Goal: Use online tool/utility: Utilize a website feature to perform a specific function

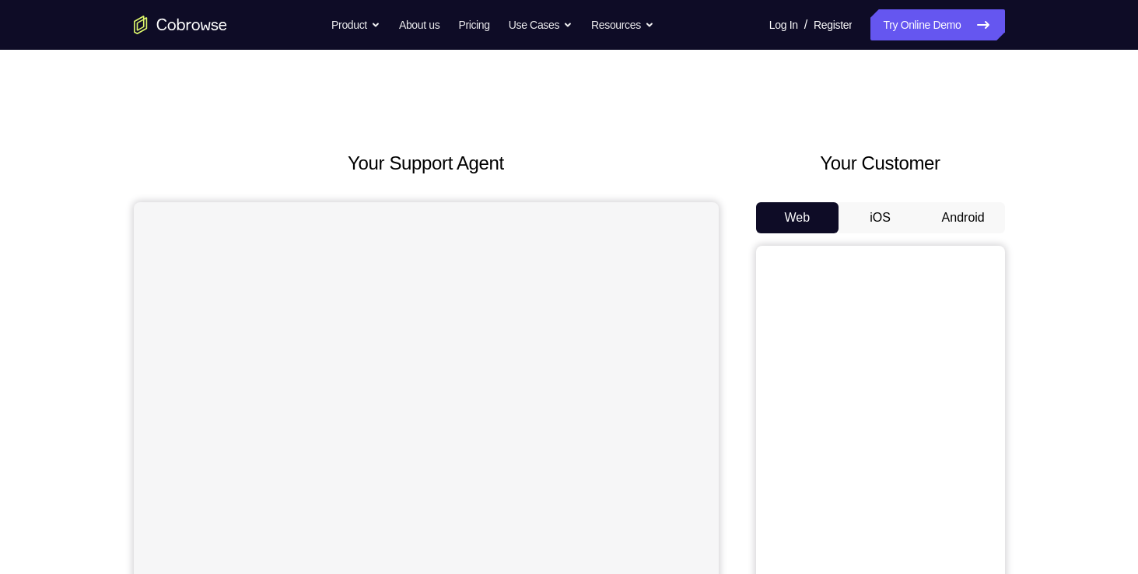
click at [952, 214] on button "Android" at bounding box center [963, 217] width 83 height 31
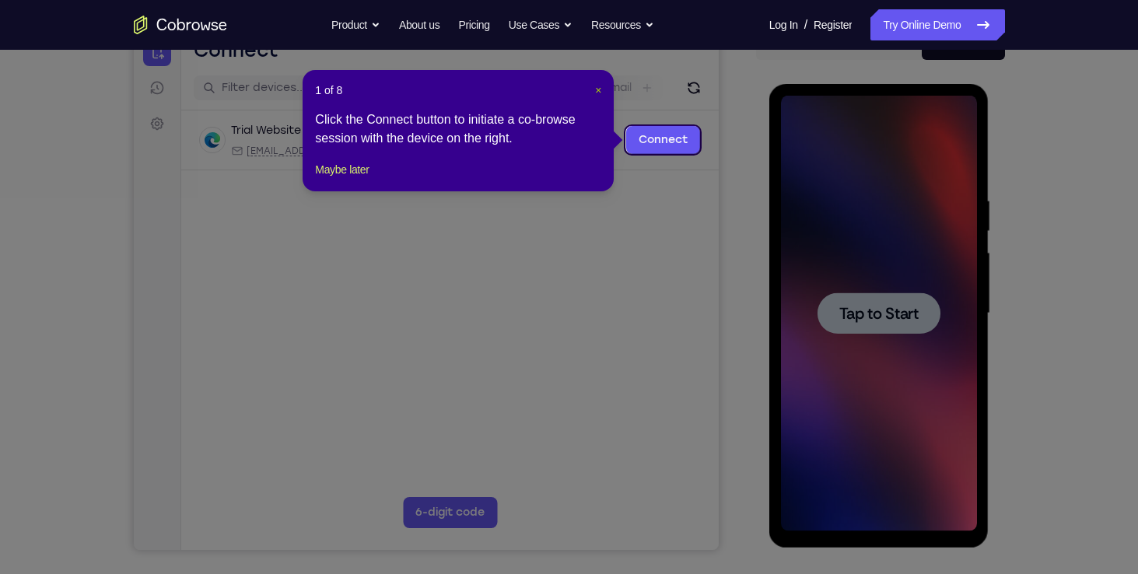
click at [598, 88] on span "×" at bounding box center [598, 90] width 6 height 12
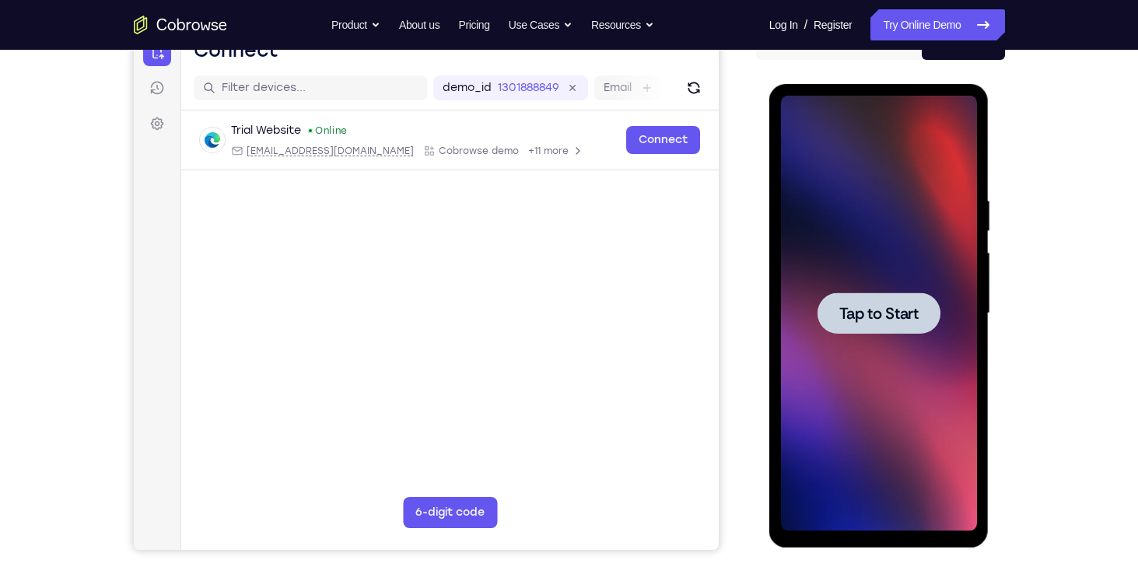
click at [889, 316] on span "Tap to Start" at bounding box center [879, 314] width 79 height 16
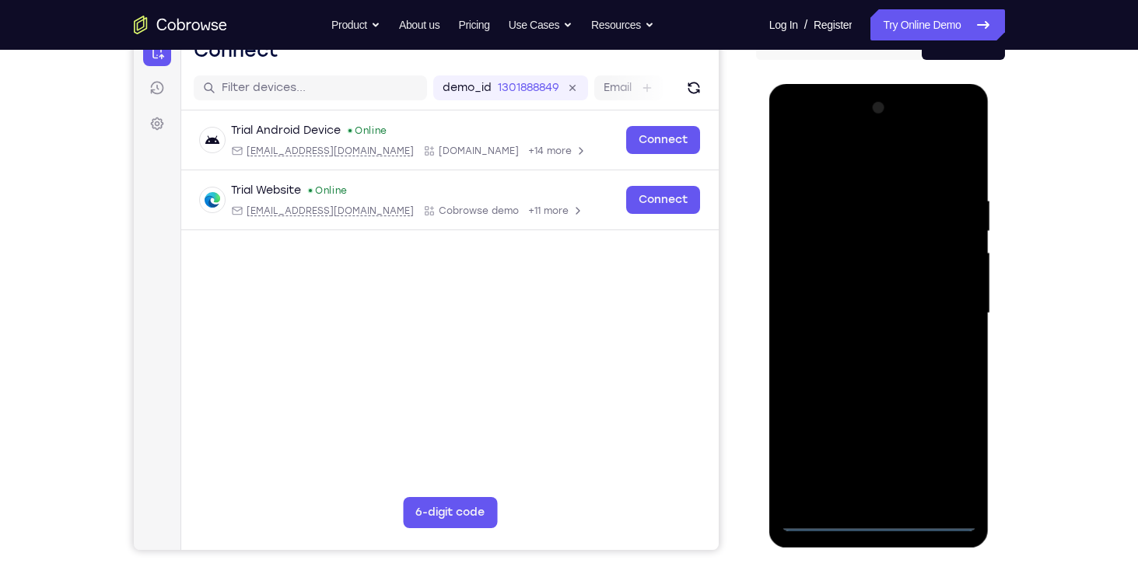
click at [878, 519] on div at bounding box center [879, 314] width 196 height 436
click at [945, 447] on div at bounding box center [879, 314] width 196 height 436
click at [892, 163] on div at bounding box center [879, 314] width 196 height 436
click at [948, 307] on div at bounding box center [879, 314] width 196 height 436
click at [860, 337] on div at bounding box center [879, 314] width 196 height 436
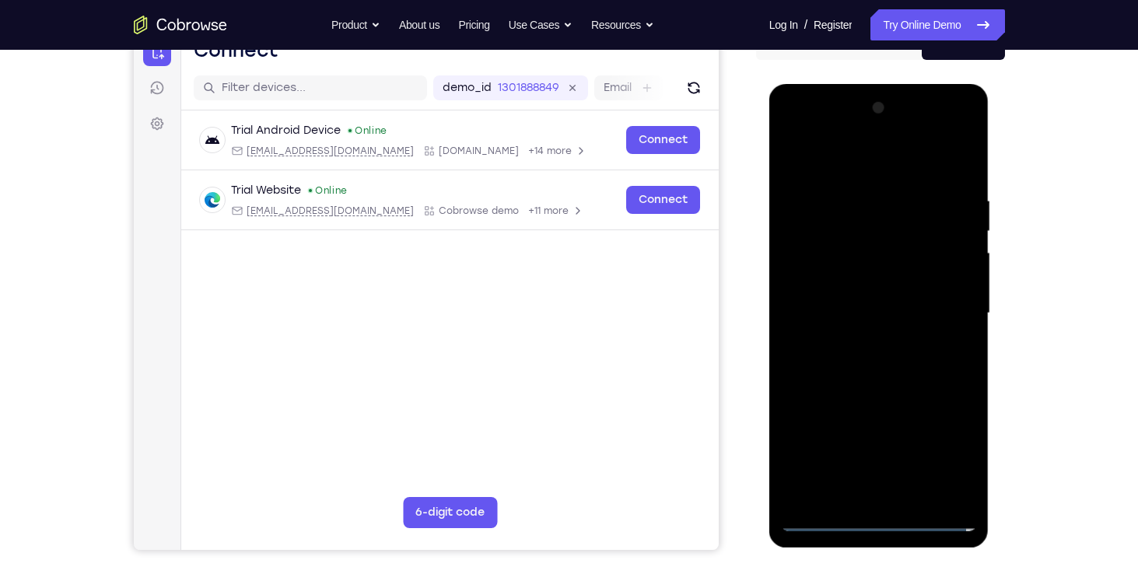
click at [865, 296] on div at bounding box center [879, 314] width 196 height 436
click at [861, 287] on div at bounding box center [879, 314] width 196 height 436
click at [859, 307] on div at bounding box center [879, 314] width 196 height 436
click at [849, 358] on div at bounding box center [879, 314] width 196 height 436
click at [852, 357] on div at bounding box center [879, 314] width 196 height 436
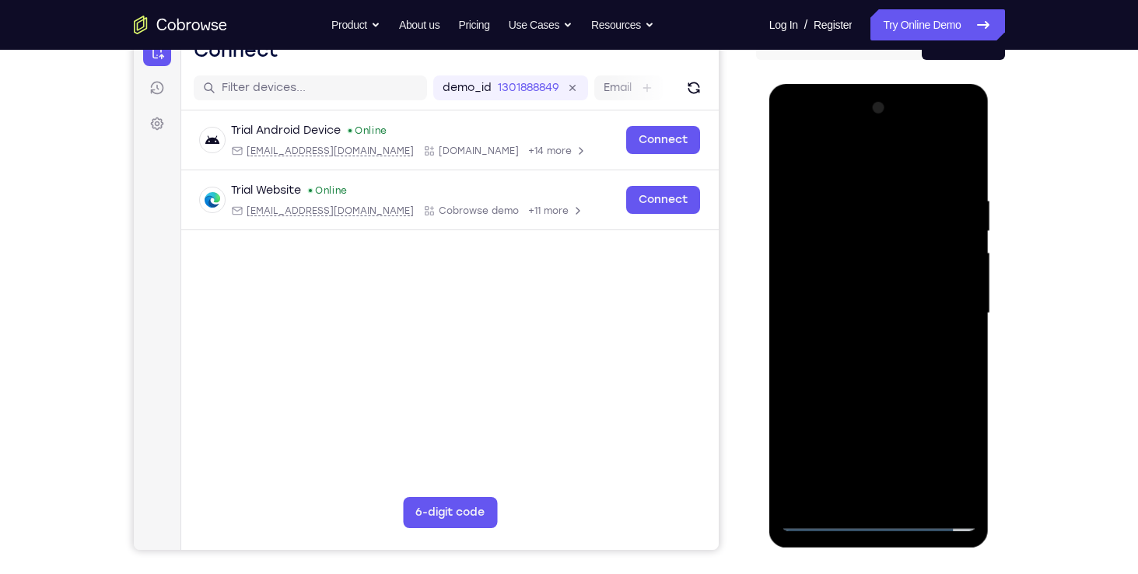
click at [852, 357] on div at bounding box center [879, 314] width 196 height 436
click at [962, 177] on div at bounding box center [879, 314] width 196 height 436
click at [859, 187] on div at bounding box center [879, 314] width 196 height 436
click at [945, 493] on div at bounding box center [879, 314] width 196 height 436
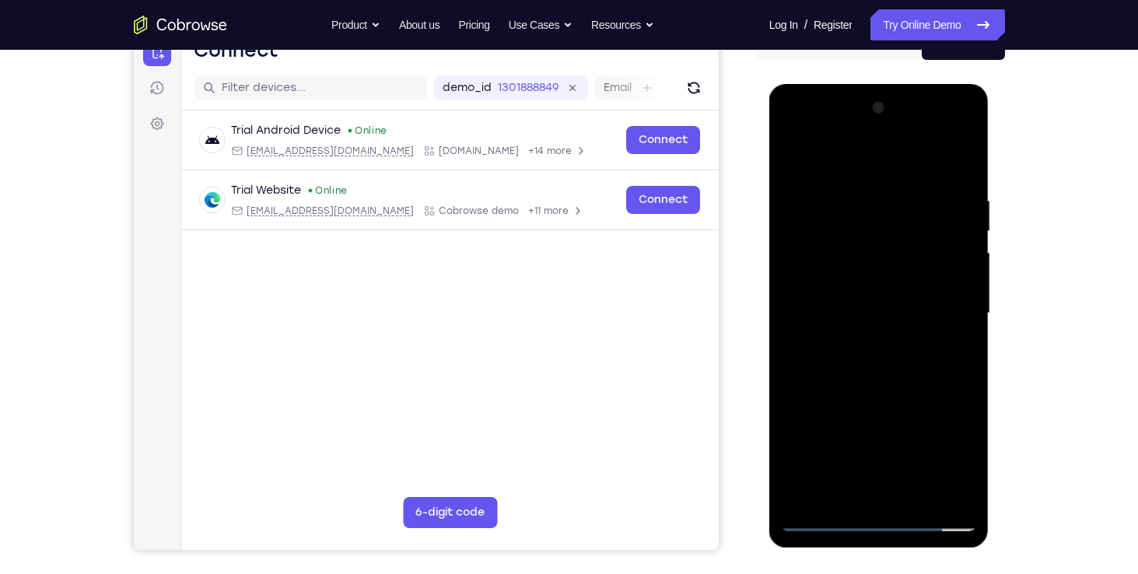
click at [950, 419] on div at bounding box center [879, 314] width 196 height 436
click at [804, 339] on div at bounding box center [879, 314] width 196 height 436
click at [792, 337] on div at bounding box center [879, 314] width 196 height 436
click at [938, 482] on div at bounding box center [879, 314] width 196 height 436
click at [956, 255] on div at bounding box center [879, 314] width 196 height 436
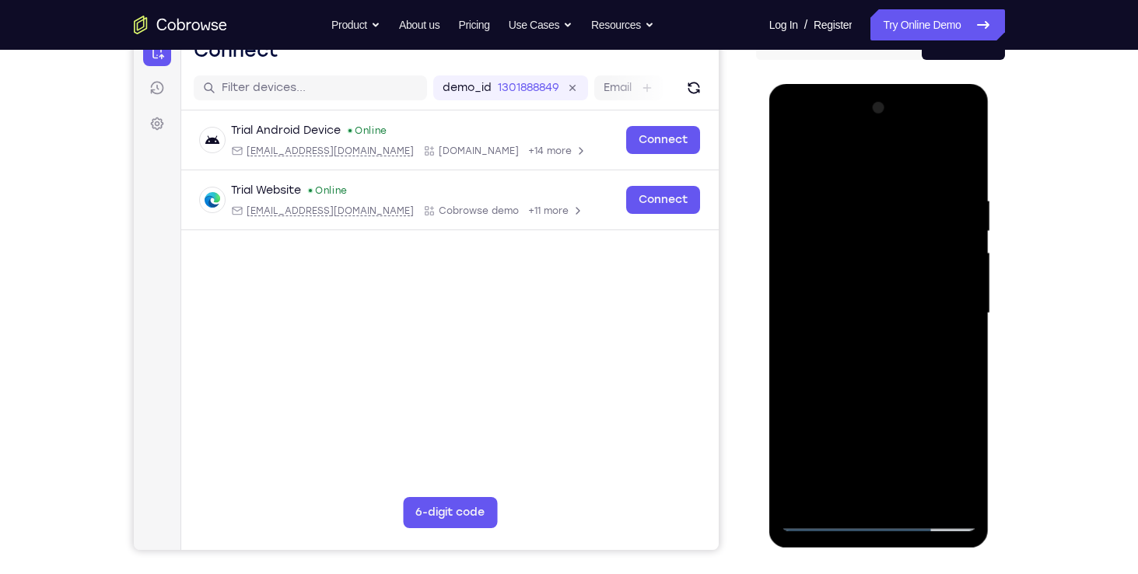
click at [938, 351] on div at bounding box center [879, 314] width 196 height 436
click at [942, 489] on div at bounding box center [879, 314] width 196 height 436
click at [799, 360] on div at bounding box center [879, 314] width 196 height 436
click at [791, 358] on div at bounding box center [879, 314] width 196 height 436
click at [936, 490] on div at bounding box center [879, 314] width 196 height 436
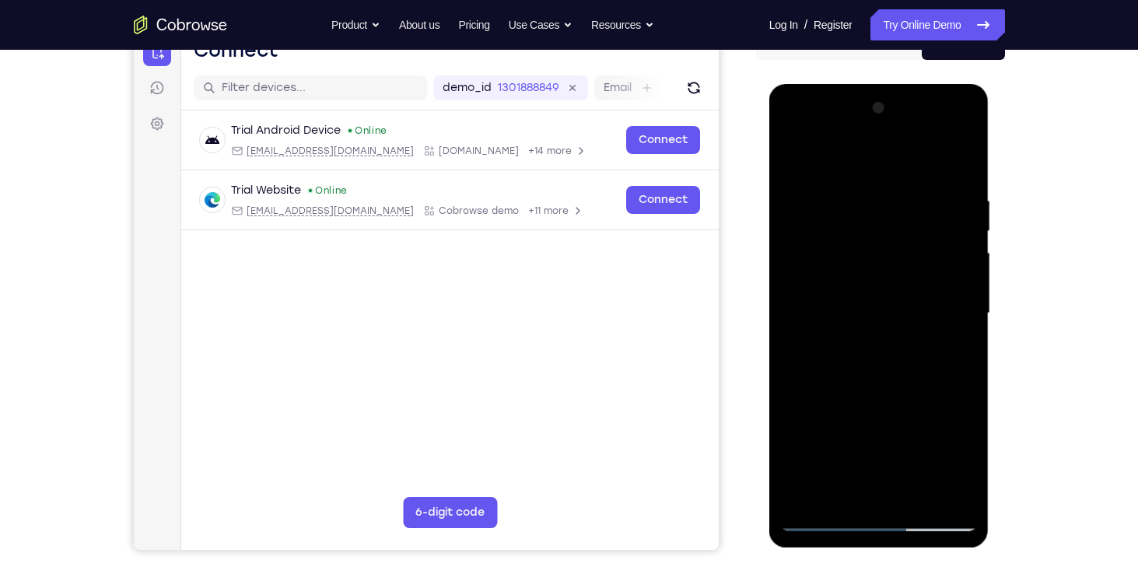
click at [934, 484] on div at bounding box center [879, 314] width 196 height 436
click at [834, 314] on div at bounding box center [879, 314] width 196 height 436
click at [939, 492] on div at bounding box center [879, 314] width 196 height 436
click at [797, 364] on div at bounding box center [879, 314] width 196 height 436
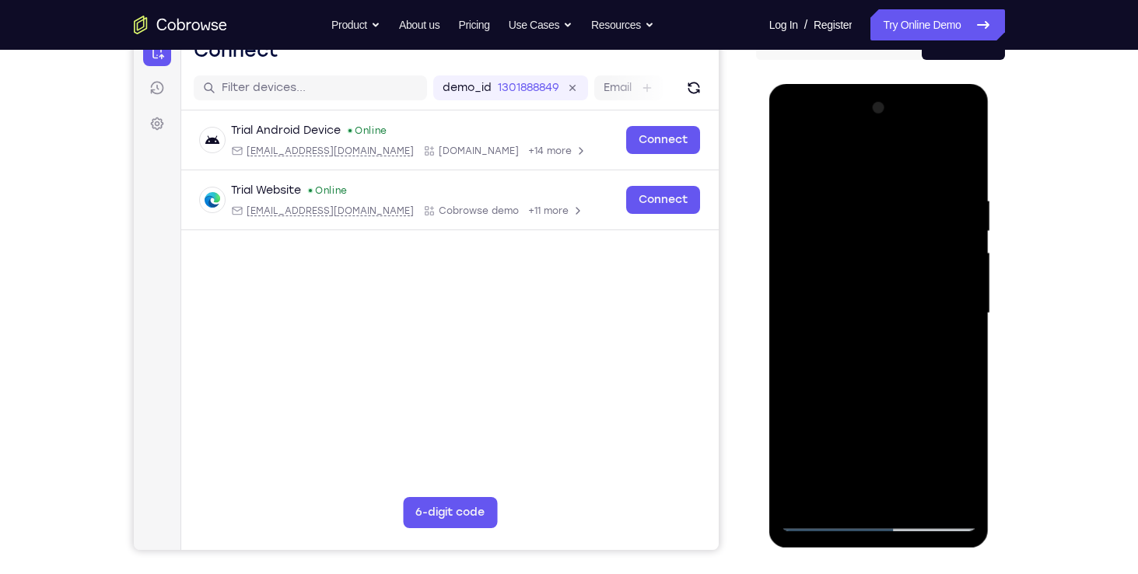
click at [797, 364] on div at bounding box center [879, 314] width 196 height 436
click at [941, 490] on div at bounding box center [879, 314] width 196 height 436
click at [960, 158] on div at bounding box center [879, 314] width 196 height 436
click at [959, 163] on div at bounding box center [879, 314] width 196 height 436
click at [940, 488] on div at bounding box center [879, 314] width 196 height 436
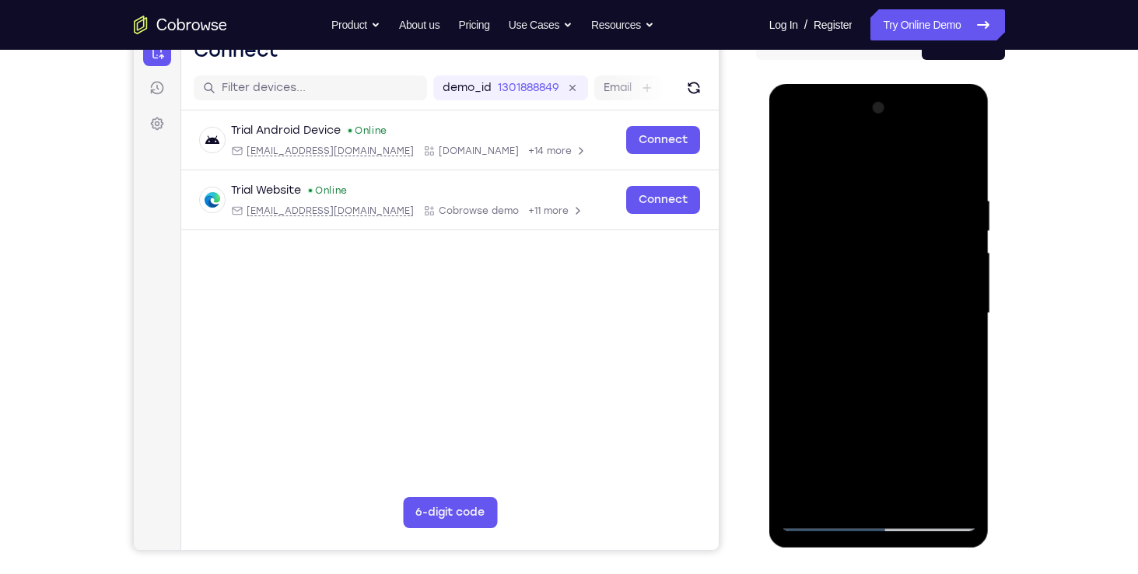
click at [955, 162] on div at bounding box center [879, 314] width 196 height 436
click at [956, 161] on div at bounding box center [879, 314] width 196 height 436
click at [959, 160] on div at bounding box center [879, 314] width 196 height 436
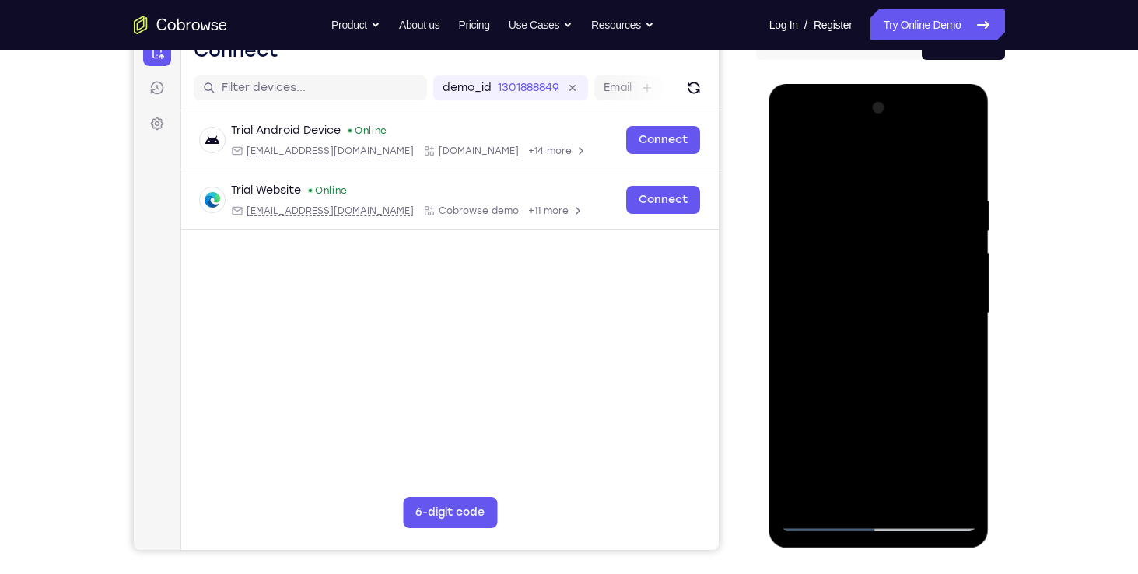
click at [959, 160] on div at bounding box center [879, 314] width 196 height 436
click at [826, 517] on div at bounding box center [879, 314] width 196 height 436
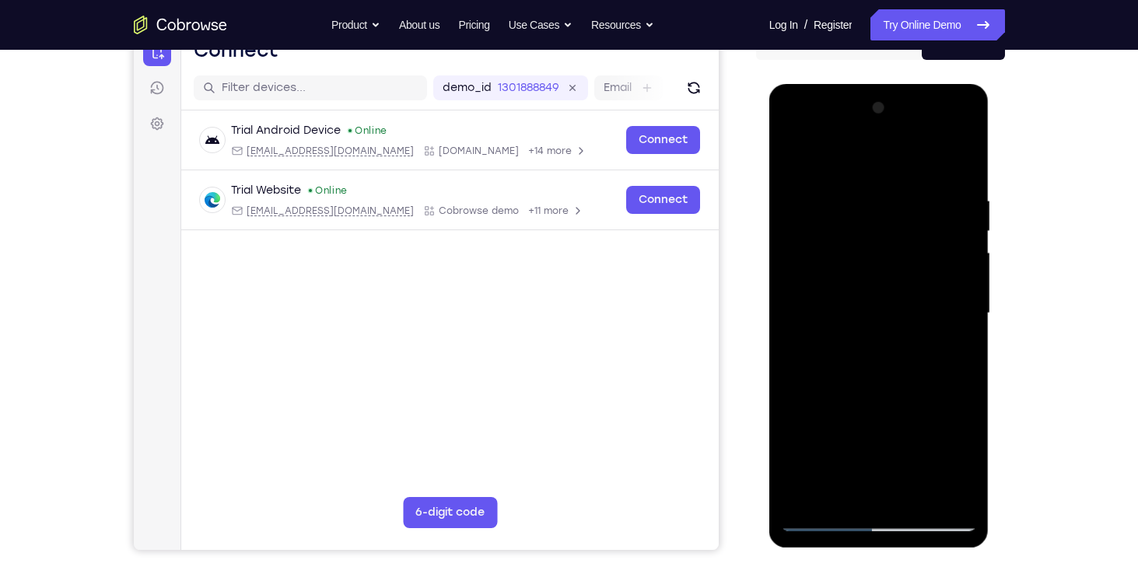
click at [826, 517] on div at bounding box center [879, 314] width 196 height 436
click at [794, 129] on div at bounding box center [879, 314] width 196 height 436
click at [957, 162] on div at bounding box center [879, 314] width 196 height 436
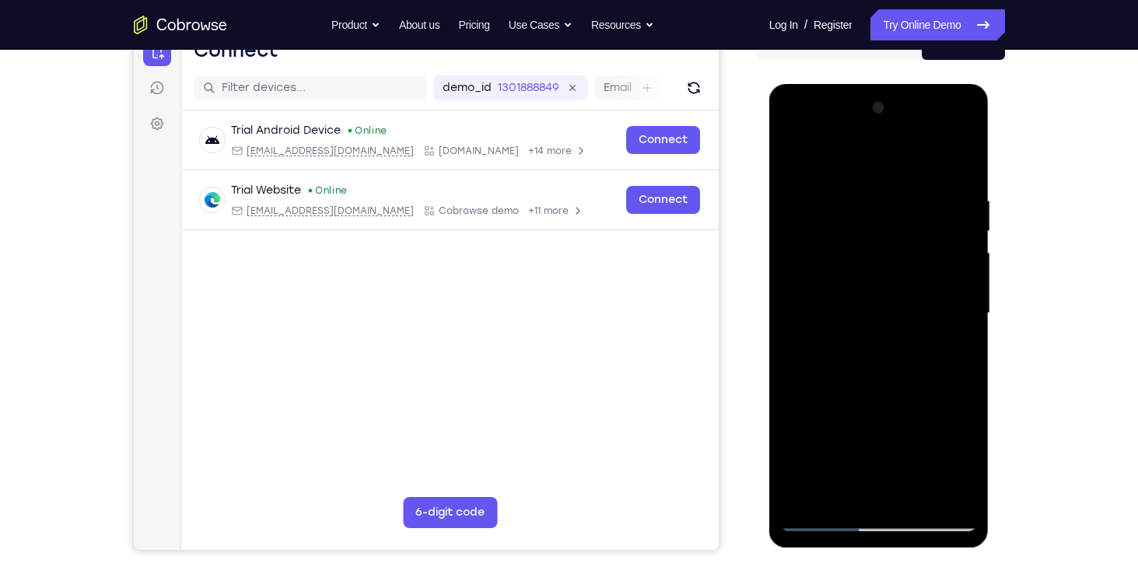
click at [957, 162] on div at bounding box center [879, 314] width 196 height 436
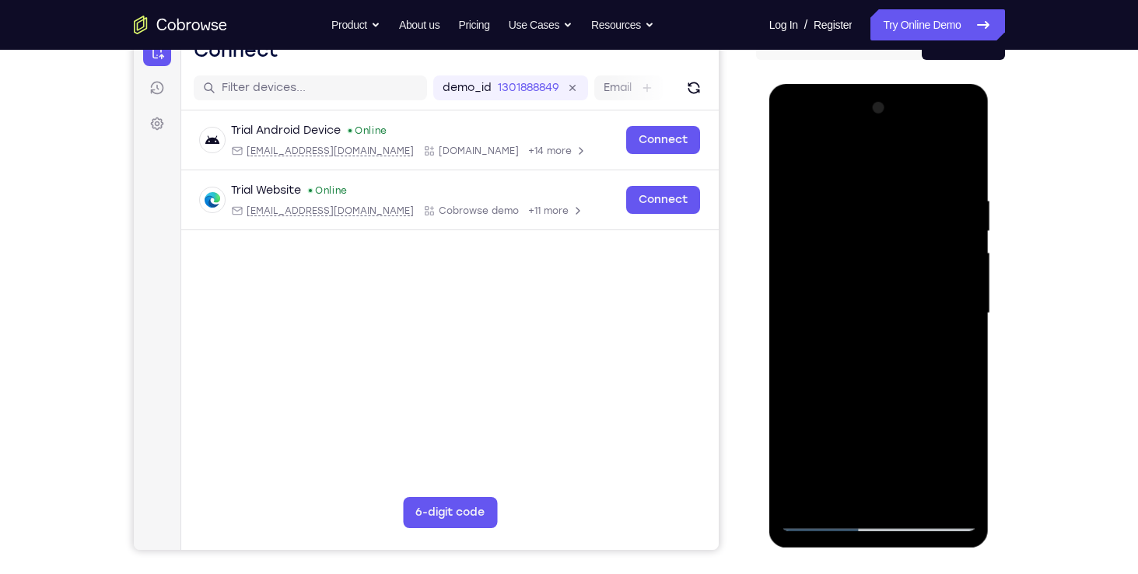
click at [957, 162] on div at bounding box center [879, 314] width 196 height 436
click at [877, 517] on div at bounding box center [879, 314] width 196 height 436
click at [913, 493] on div at bounding box center [879, 314] width 196 height 436
click at [960, 447] on div at bounding box center [879, 314] width 196 height 436
click at [820, 261] on div at bounding box center [879, 314] width 196 height 436
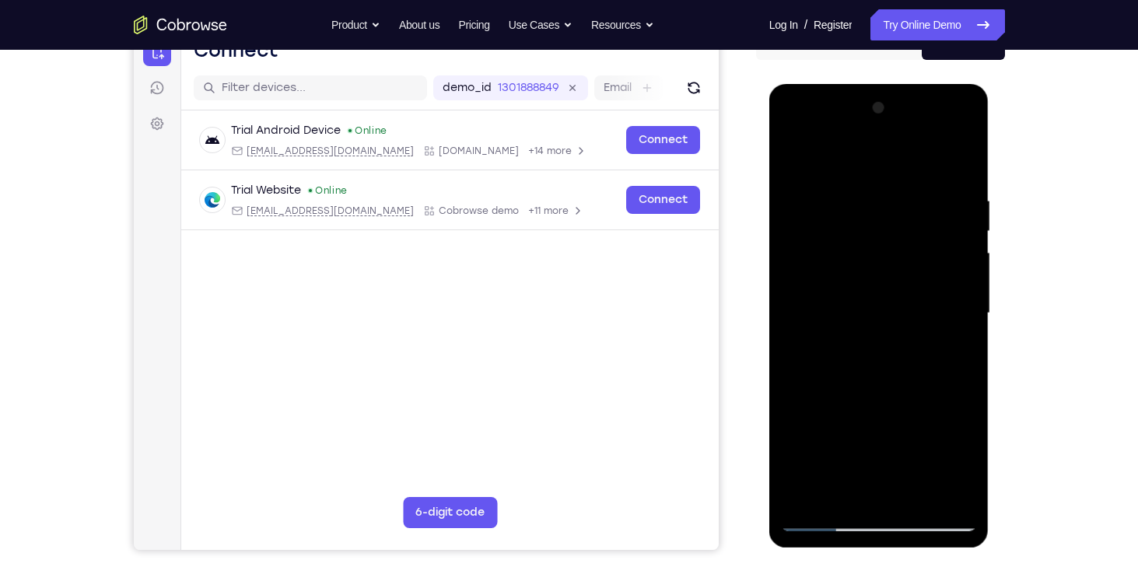
click at [918, 494] on div at bounding box center [879, 314] width 196 height 436
click at [882, 394] on div at bounding box center [879, 314] width 196 height 436
click at [885, 321] on div at bounding box center [879, 314] width 196 height 436
click at [794, 158] on div at bounding box center [879, 314] width 196 height 436
click at [852, 287] on div at bounding box center [879, 314] width 196 height 436
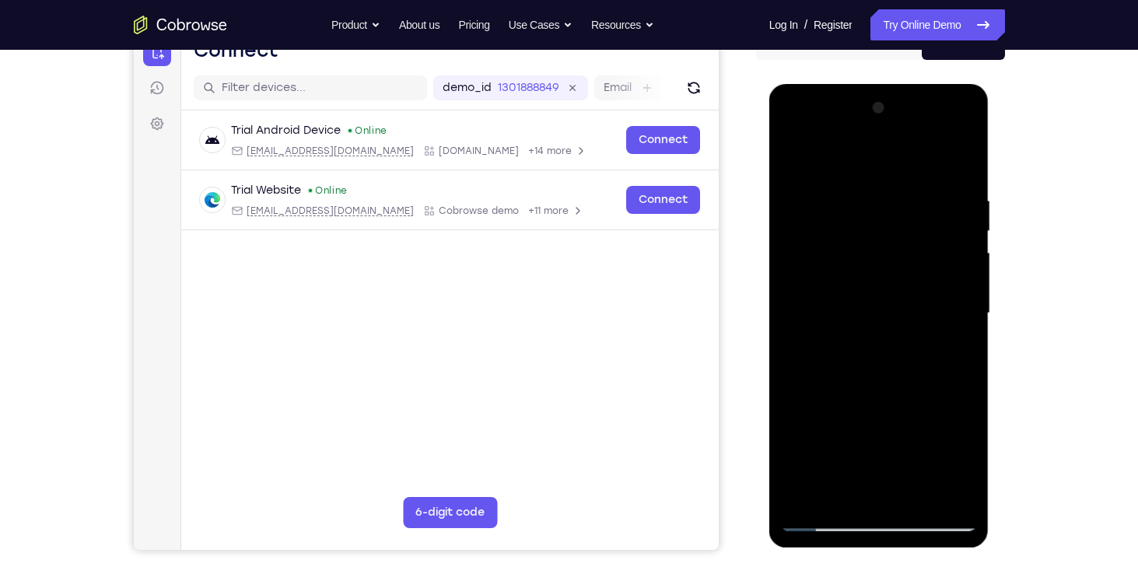
click at [792, 156] on div at bounding box center [879, 314] width 196 height 436
click at [869, 320] on div at bounding box center [879, 314] width 196 height 436
click at [875, 484] on div at bounding box center [879, 314] width 196 height 436
click at [794, 159] on div at bounding box center [879, 314] width 196 height 436
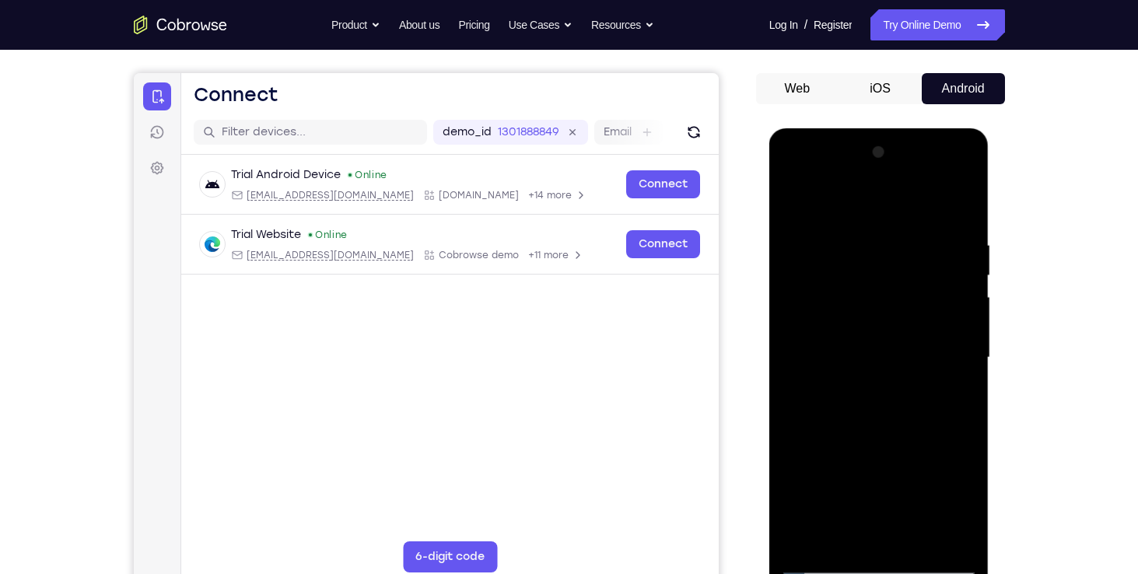
scroll to position [121, 0]
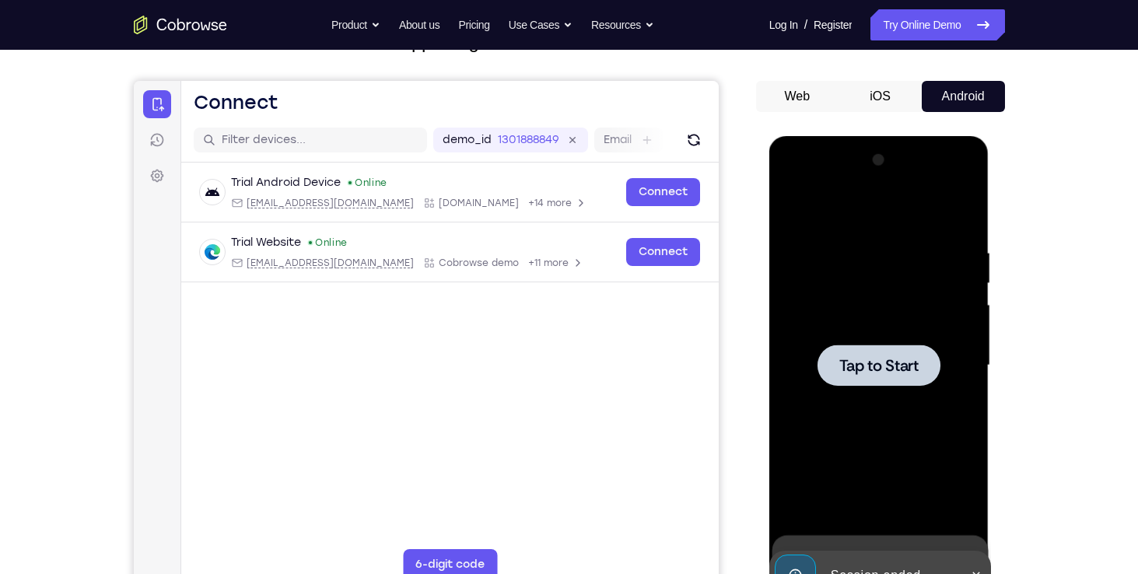
click at [857, 358] on span "Tap to Start" at bounding box center [879, 366] width 79 height 16
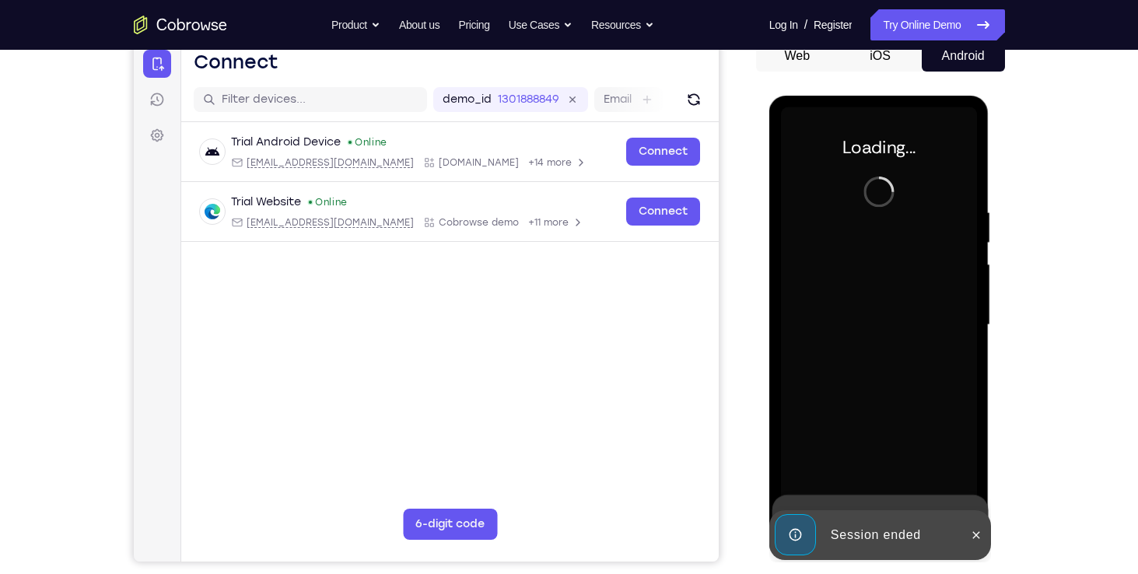
scroll to position [161, 0]
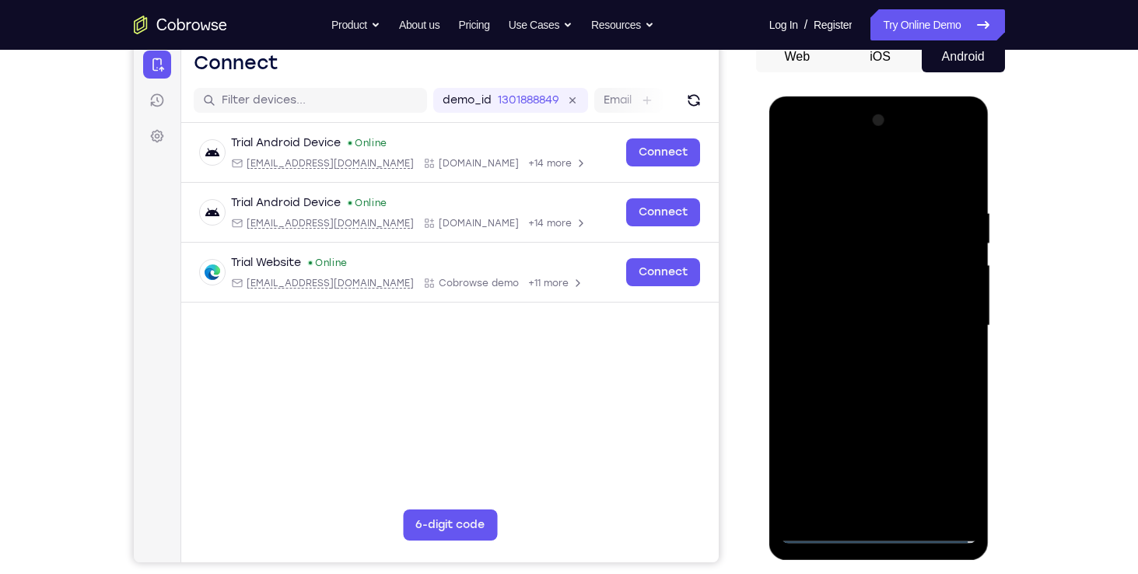
click at [882, 525] on div at bounding box center [879, 326] width 196 height 436
click at [881, 533] on div at bounding box center [879, 326] width 196 height 436
click at [948, 469] on div at bounding box center [879, 326] width 196 height 436
click at [906, 167] on div at bounding box center [879, 326] width 196 height 436
click at [945, 321] on div at bounding box center [879, 326] width 196 height 436
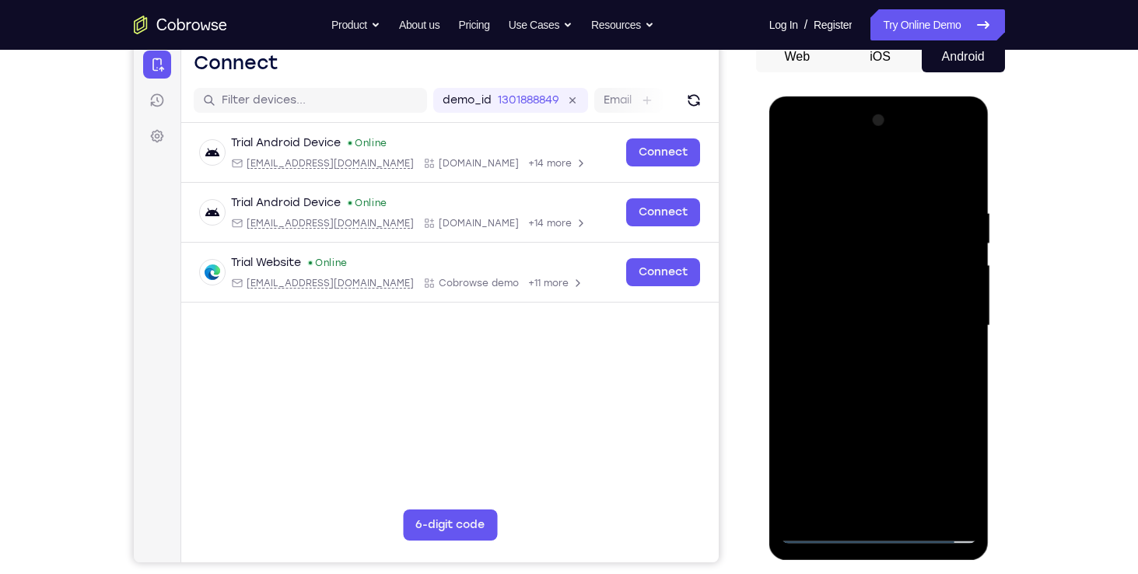
click at [863, 356] on div at bounding box center [879, 326] width 196 height 436
click at [856, 313] on div at bounding box center [879, 326] width 196 height 436
click at [849, 276] on div at bounding box center [879, 326] width 196 height 436
click at [854, 290] on div at bounding box center [879, 326] width 196 height 436
click at [863, 328] on div at bounding box center [879, 326] width 196 height 436
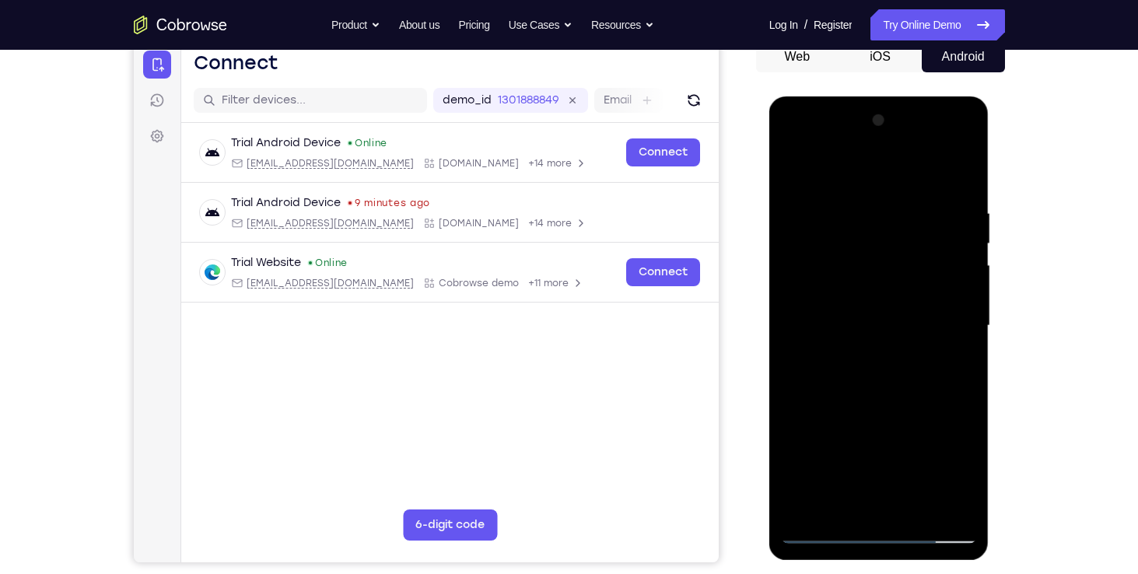
click at [857, 370] on div at bounding box center [879, 326] width 196 height 436
click at [863, 374] on div at bounding box center [879, 326] width 196 height 436
click at [962, 181] on div at bounding box center [879, 326] width 196 height 436
click at [952, 195] on div at bounding box center [879, 326] width 196 height 436
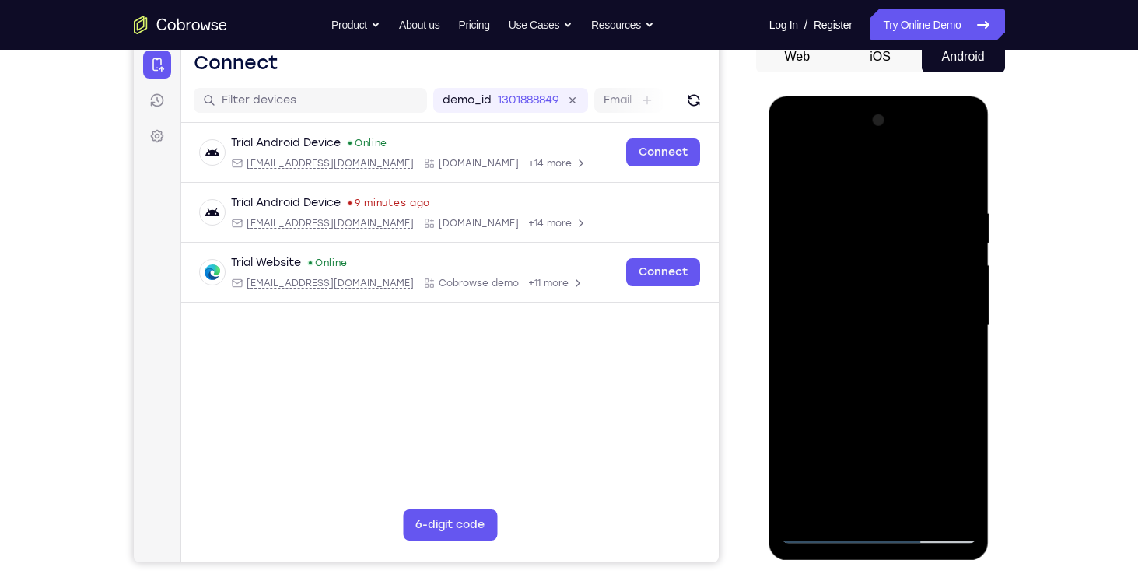
click at [954, 496] on div at bounding box center [879, 326] width 196 height 436
click at [959, 506] on div at bounding box center [879, 326] width 196 height 436
click at [959, 175] on div at bounding box center [879, 326] width 196 height 436
click at [919, 507] on div at bounding box center [879, 326] width 196 height 436
click at [893, 410] on div at bounding box center [879, 326] width 196 height 436
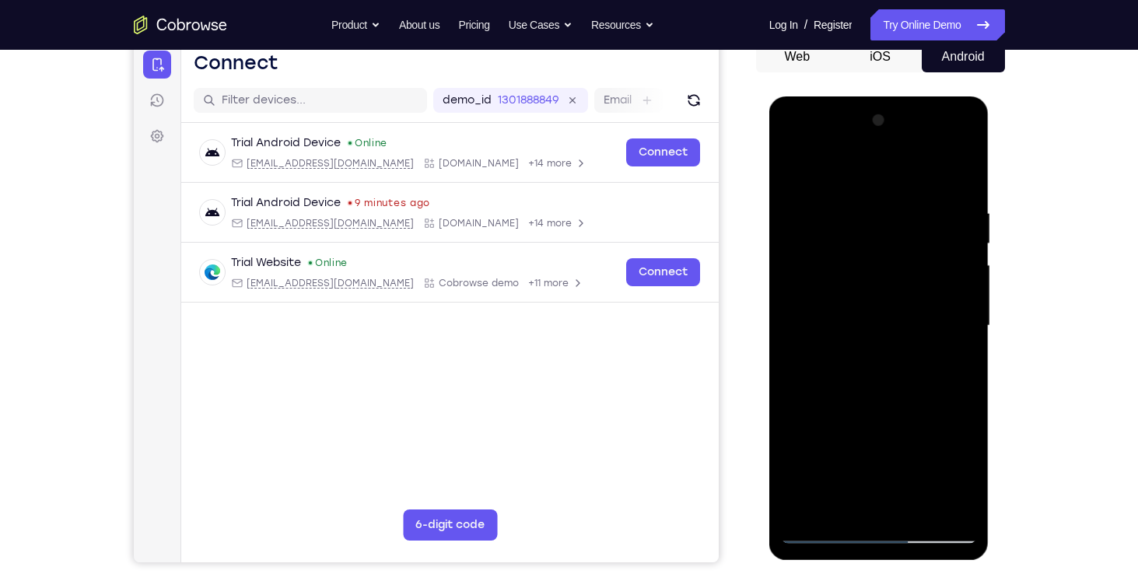
click at [869, 366] on div at bounding box center [879, 326] width 196 height 436
click at [851, 369] on div at bounding box center [879, 326] width 196 height 436
click at [964, 433] on div at bounding box center [879, 326] width 196 height 436
click at [809, 506] on div at bounding box center [879, 326] width 196 height 436
click at [914, 510] on div at bounding box center [879, 326] width 196 height 436
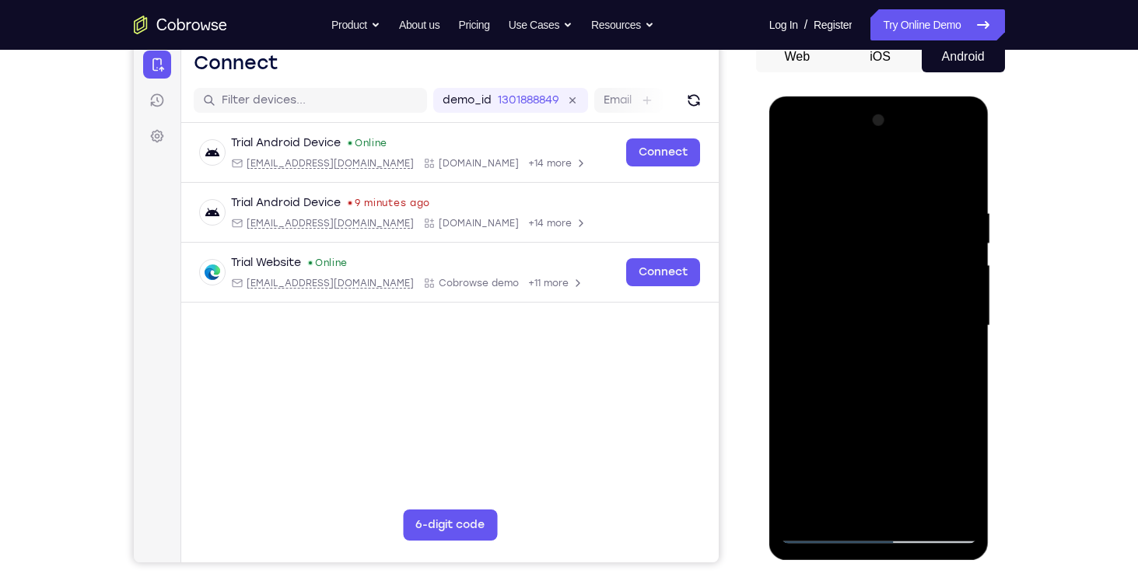
click at [878, 383] on div at bounding box center [879, 326] width 196 height 436
click at [846, 336] on div at bounding box center [879, 326] width 196 height 436
click at [795, 165] on div at bounding box center [879, 326] width 196 height 436
click at [857, 394] on div at bounding box center [879, 326] width 196 height 436
click at [887, 394] on div at bounding box center [879, 326] width 196 height 436
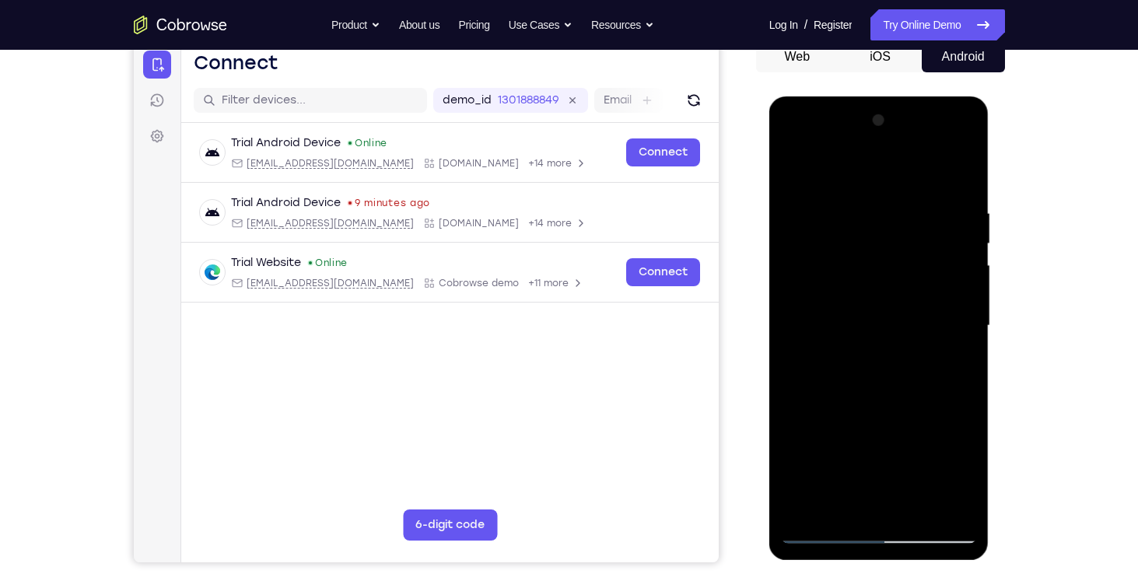
click at [887, 394] on div at bounding box center [879, 326] width 196 height 436
click at [791, 465] on div at bounding box center [879, 326] width 196 height 436
click at [810, 512] on div at bounding box center [879, 326] width 196 height 436
click at [808, 510] on div at bounding box center [879, 326] width 196 height 436
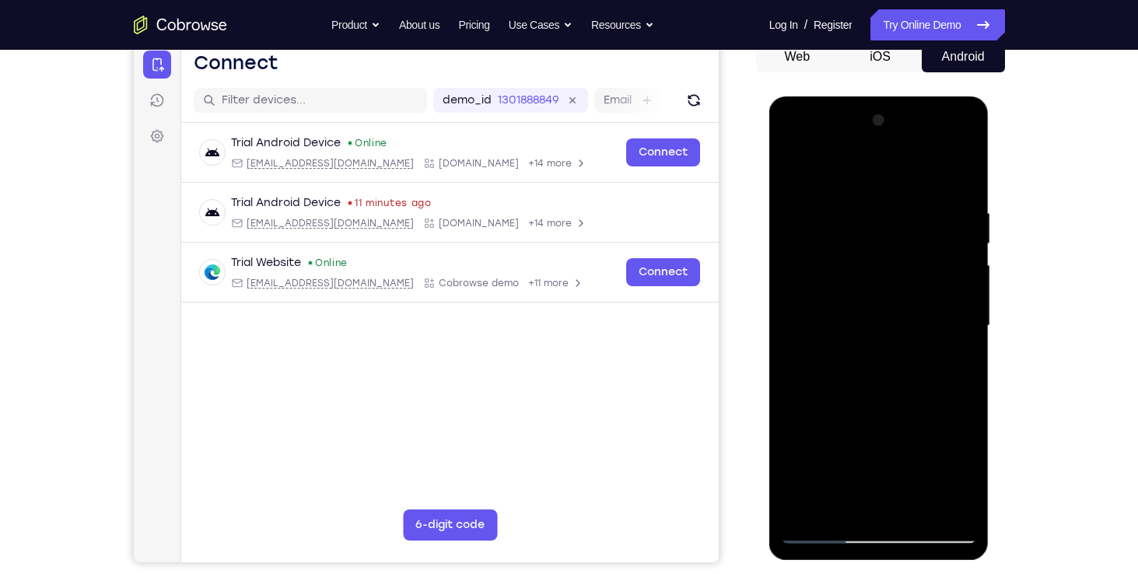
click at [808, 510] on div at bounding box center [879, 326] width 196 height 436
click at [806, 510] on div at bounding box center [879, 326] width 196 height 436
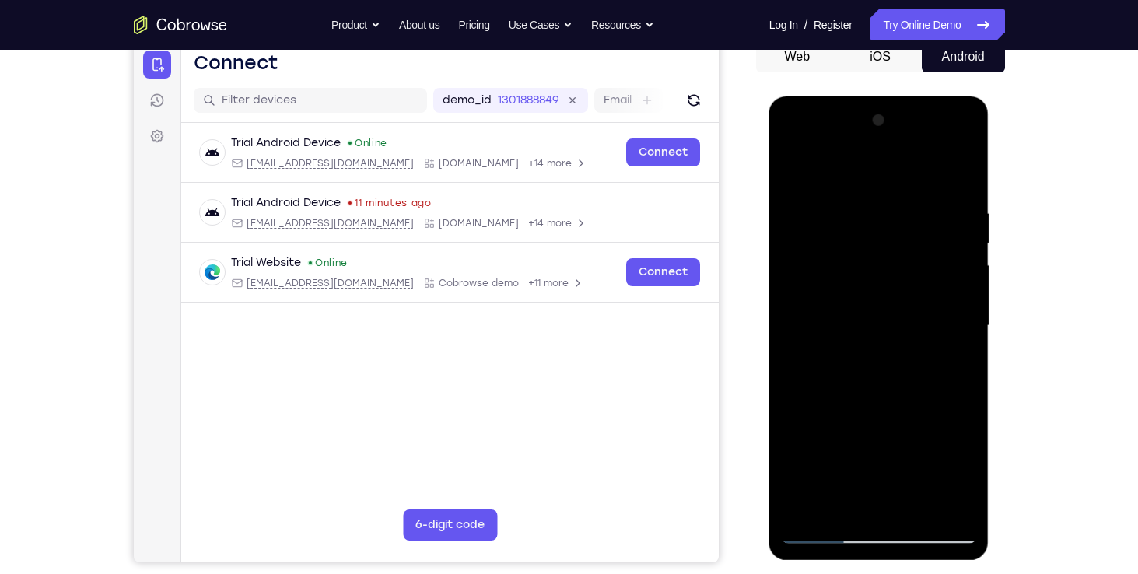
click at [806, 510] on div at bounding box center [879, 326] width 196 height 436
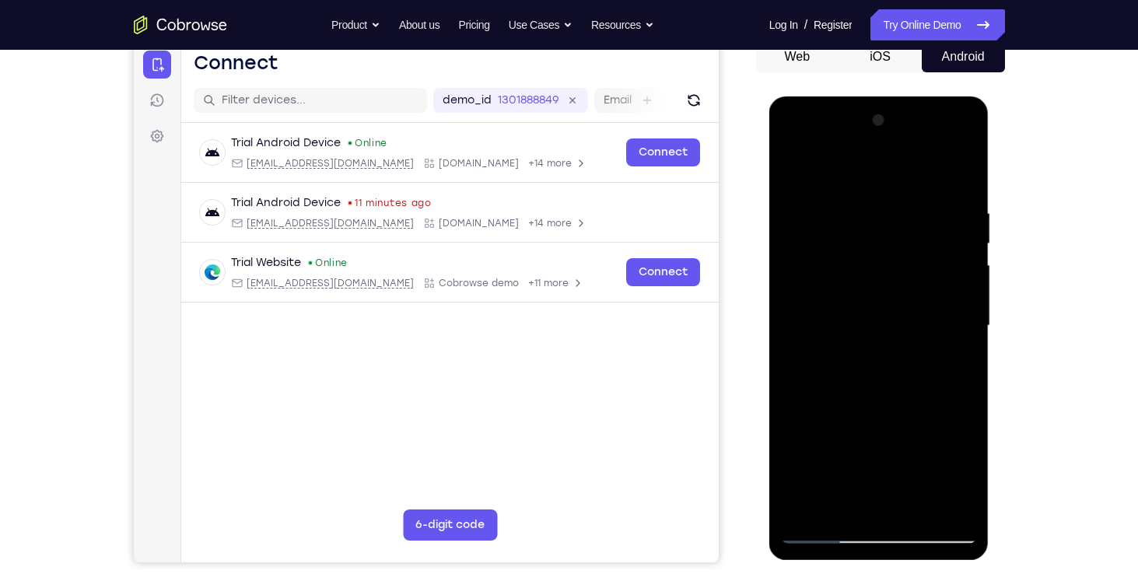
click at [910, 192] on div at bounding box center [879, 326] width 196 height 436
click at [959, 174] on div at bounding box center [879, 326] width 196 height 436
click at [948, 507] on div at bounding box center [879, 326] width 196 height 436
click at [833, 297] on div at bounding box center [879, 326] width 196 height 436
click at [959, 191] on div at bounding box center [879, 326] width 196 height 436
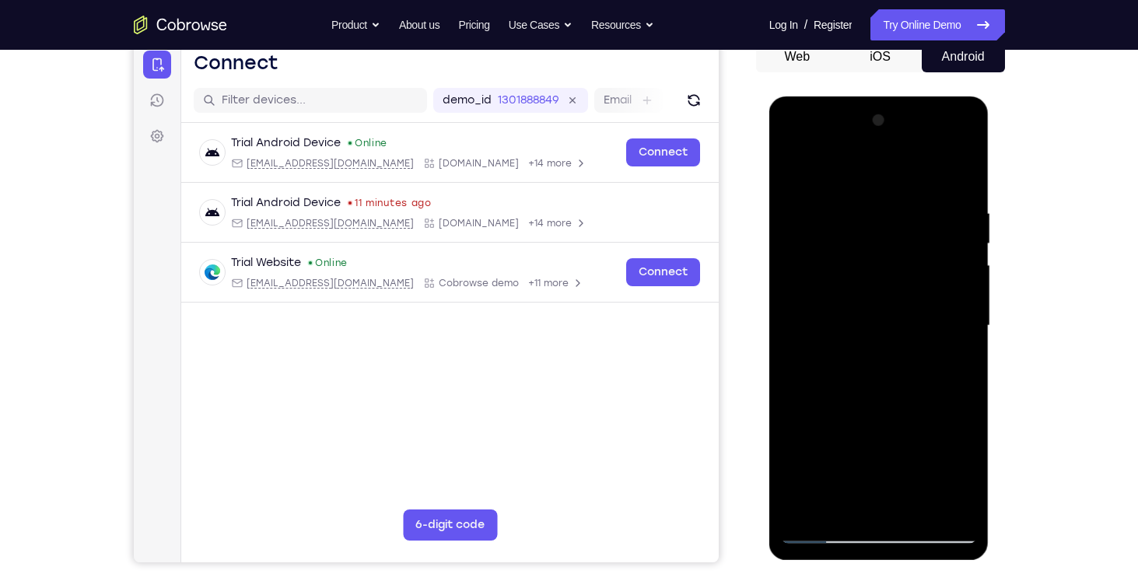
click at [964, 145] on div at bounding box center [879, 326] width 196 height 436
click at [964, 121] on div at bounding box center [879, 326] width 196 height 436
click at [801, 512] on div at bounding box center [879, 326] width 196 height 436
click at [849, 205] on div at bounding box center [879, 326] width 196 height 436
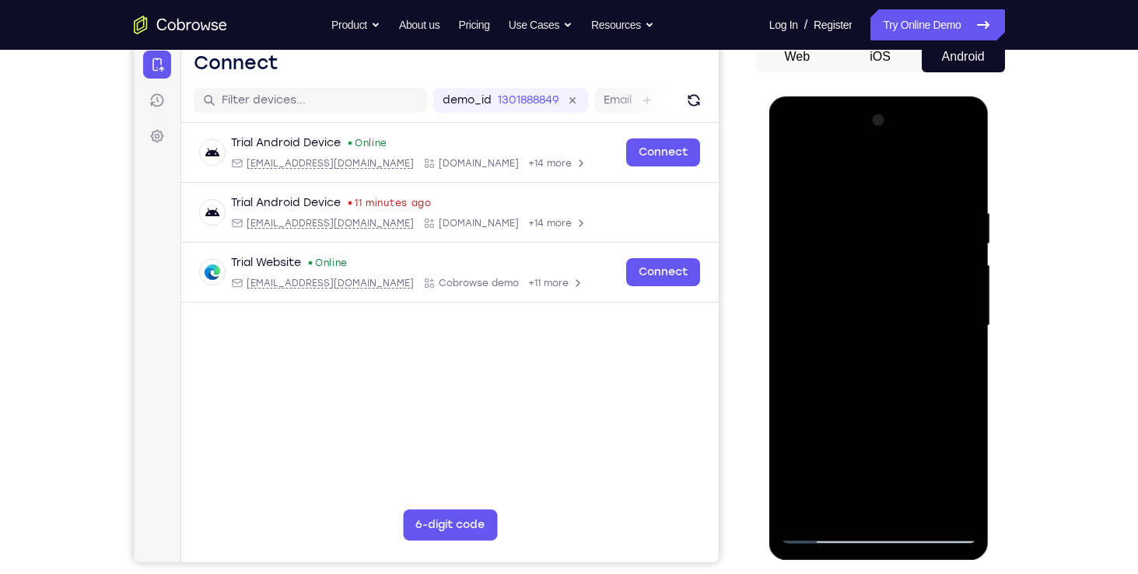
click at [963, 245] on div at bounding box center [879, 326] width 196 height 436
click at [962, 170] on div at bounding box center [879, 326] width 196 height 436
click at [958, 173] on div at bounding box center [879, 326] width 196 height 436
click at [955, 223] on div at bounding box center [879, 326] width 196 height 436
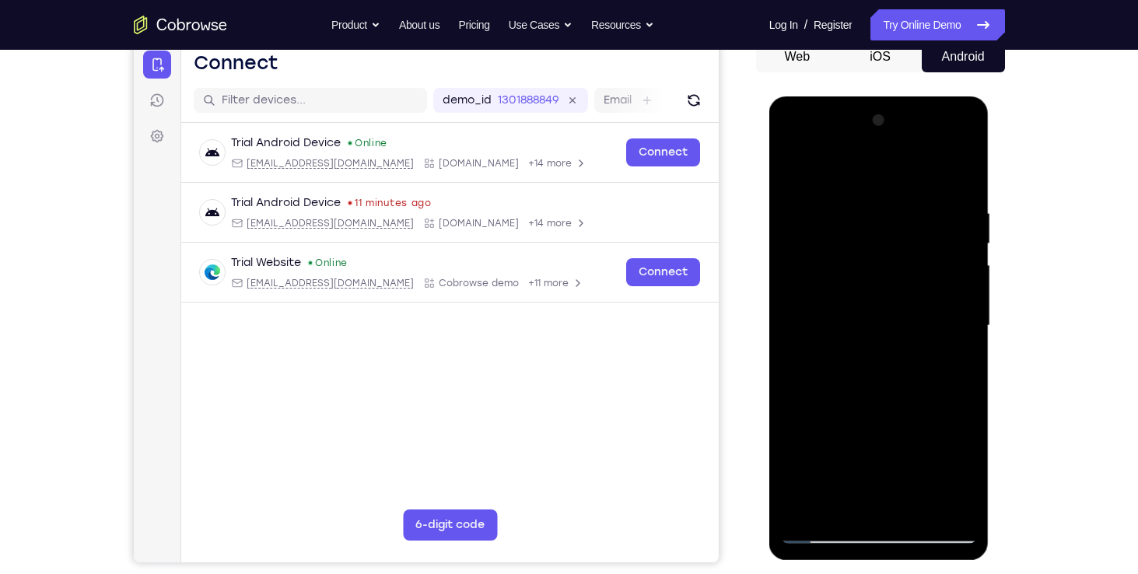
click at [938, 372] on div at bounding box center [879, 326] width 196 height 436
click at [959, 500] on div at bounding box center [879, 326] width 196 height 436
click at [962, 385] on div at bounding box center [879, 326] width 196 height 436
click at [959, 170] on div at bounding box center [879, 326] width 196 height 436
